Goal: Information Seeking & Learning: Learn about a topic

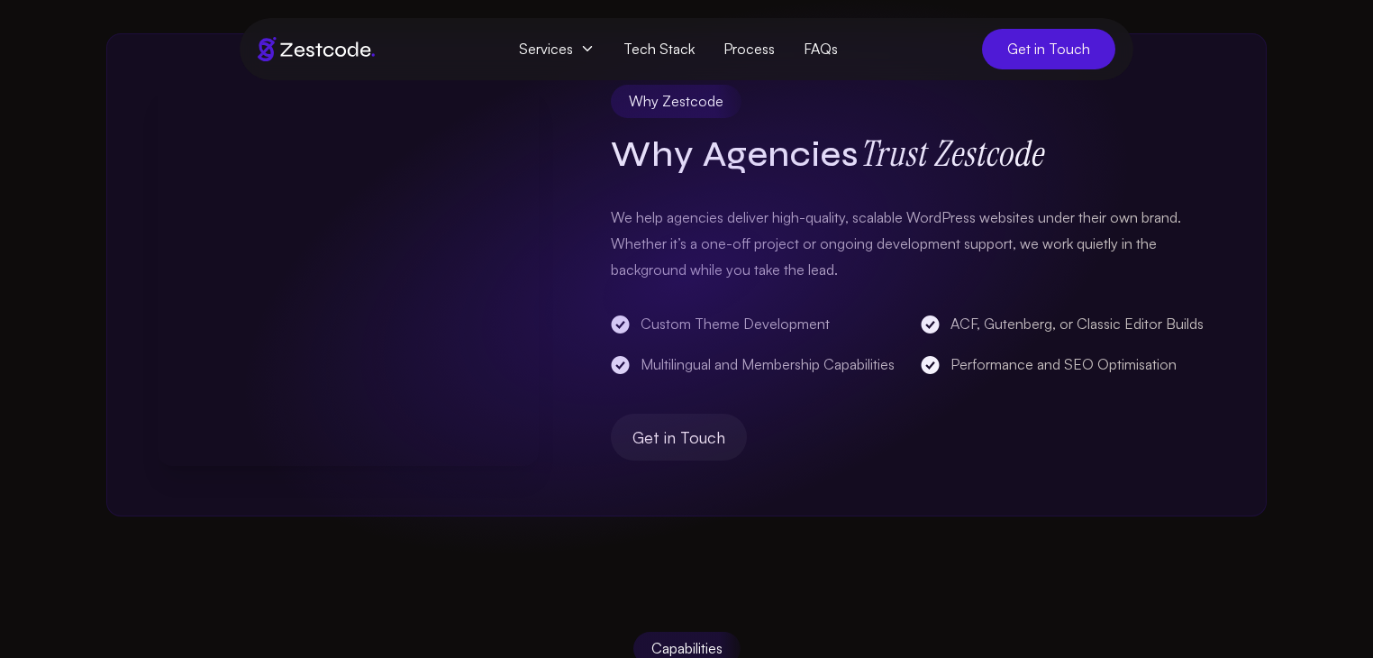
scroll to position [853, 0]
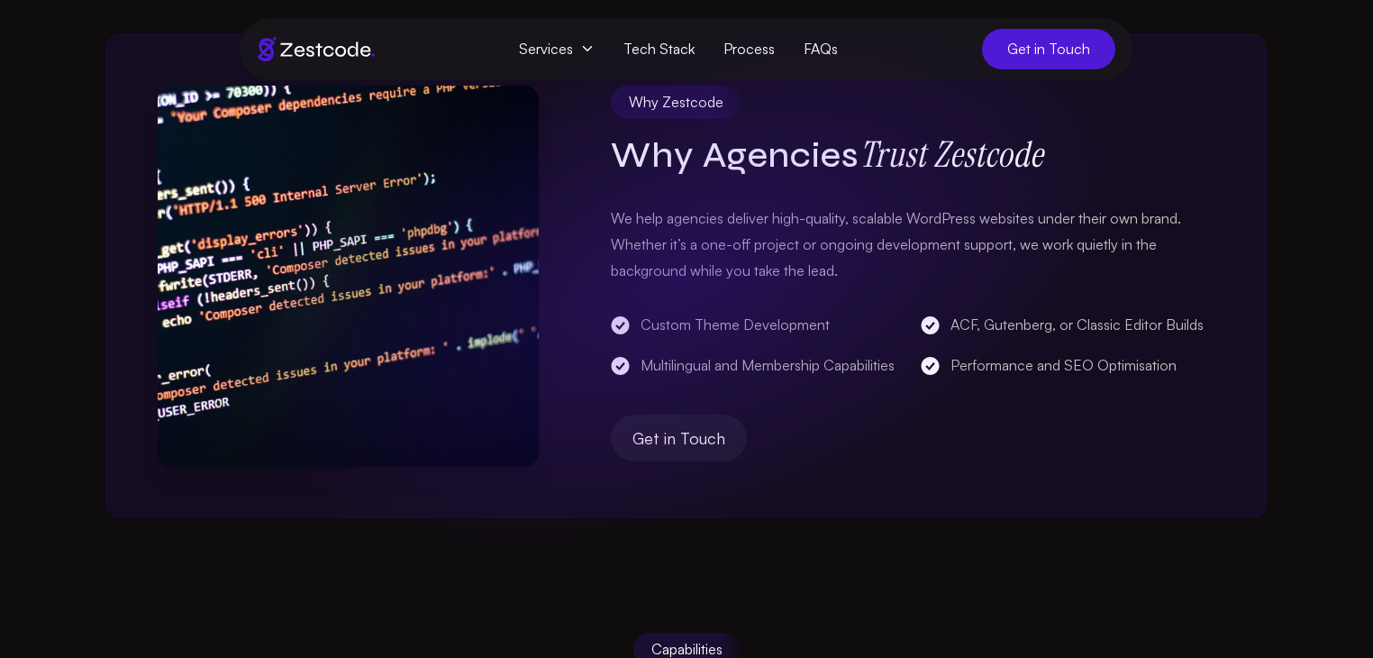
click at [841, 217] on p "We help agencies deliver high-quality, scalable WordPress websites under their …" at bounding box center [913, 243] width 604 height 77
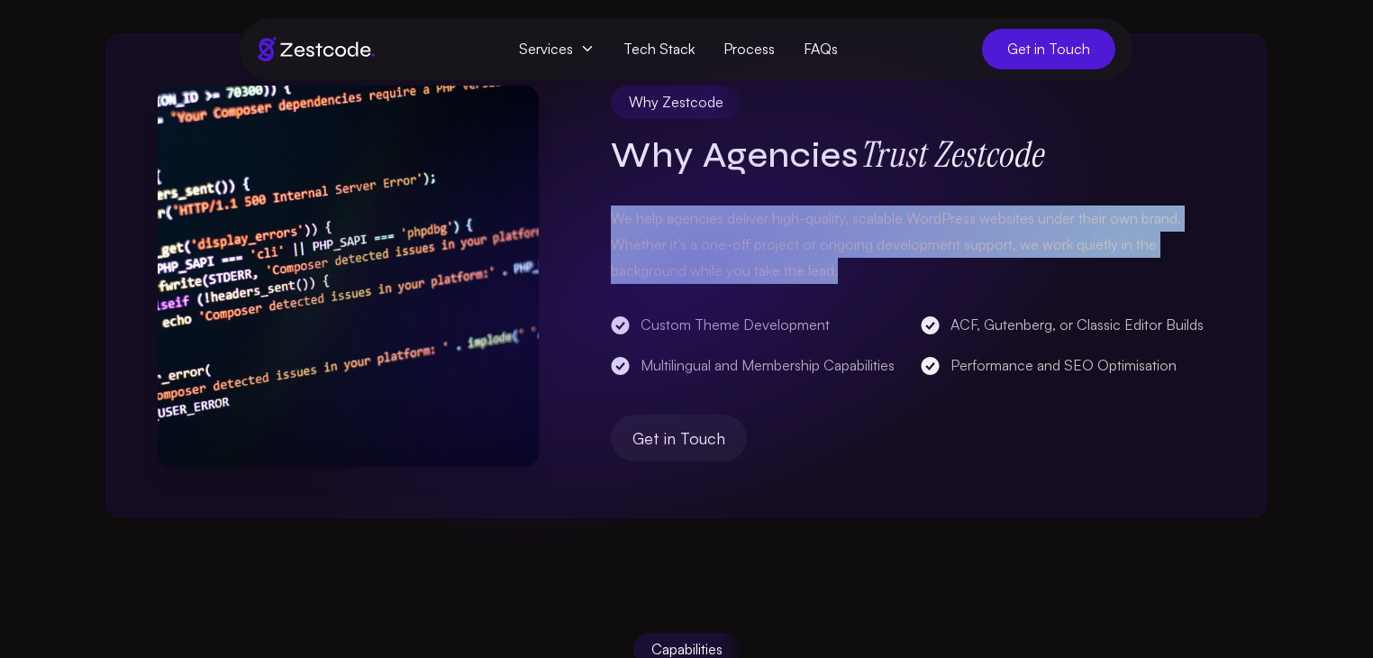
click at [608, 203] on div "Why Zestcode Why Agencies Trust Zestcode We help agencies deliver high-quality,…" at bounding box center [686, 276] width 1160 height 484
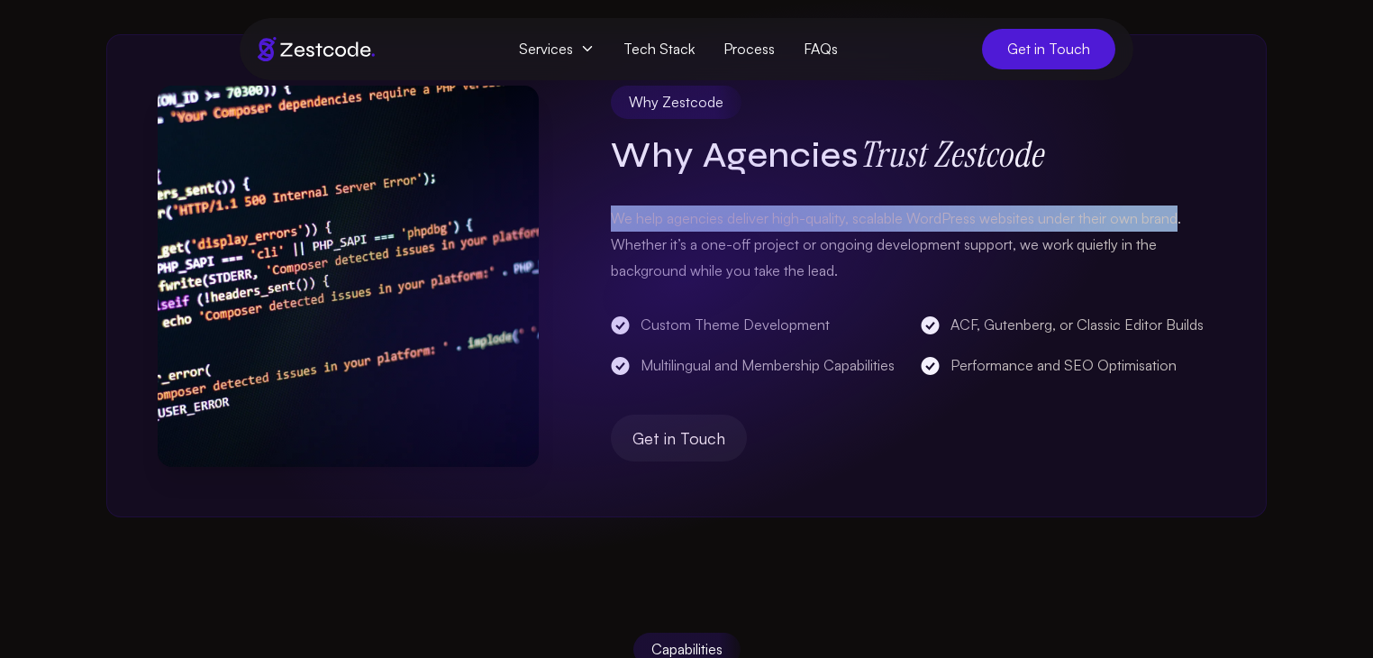
drag, startPoint x: 608, startPoint y: 212, endPoint x: 1179, endPoint y: 211, distance: 571.1
click at [1179, 211] on div "Why Zestcode Why Agencies Trust Zestcode We help agencies deliver high-quality,…" at bounding box center [686, 276] width 1160 height 484
drag, startPoint x: 1185, startPoint y: 211, endPoint x: 612, endPoint y: 210, distance: 573.8
click at [612, 210] on p "We help agencies deliver high-quality, scalable WordPress websites under their …" at bounding box center [913, 243] width 604 height 77
copy p "We help agencies deliver high-quality, scalable WordPress websites under their …"
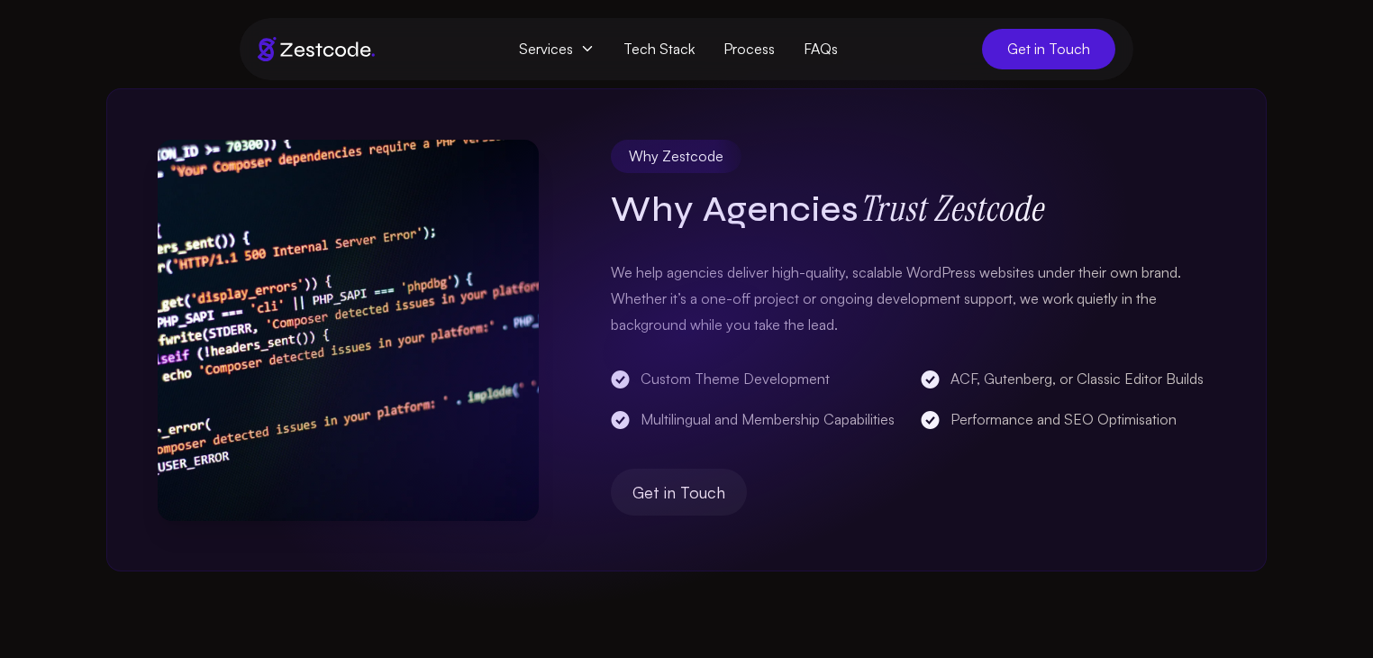
scroll to position [800, 0]
